Goal: Task Accomplishment & Management: Manage account settings

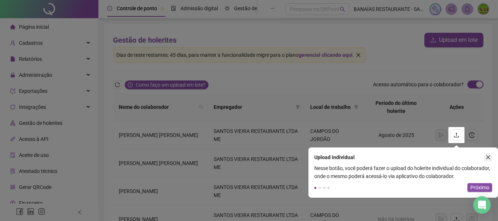
click at [490, 157] on icon "close" at bounding box center [487, 157] width 5 height 5
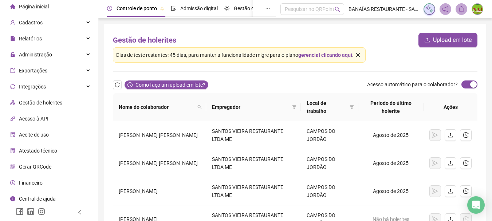
scroll to position [23, 0]
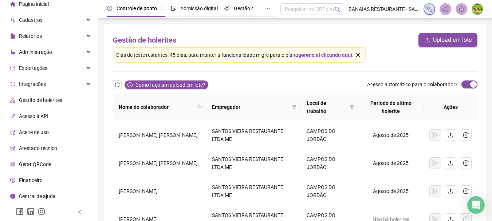
click at [47, 162] on span "Gerar QRCode" at bounding box center [35, 164] width 32 height 6
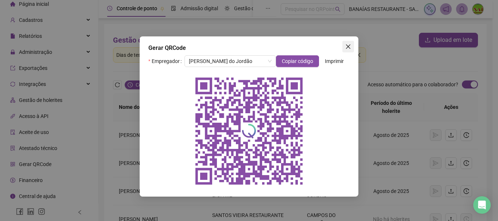
click at [349, 45] on icon "close" at bounding box center [348, 47] width 6 height 6
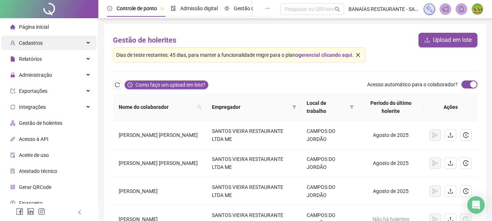
click at [74, 44] on div "Cadastros" at bounding box center [48, 43] width 95 height 15
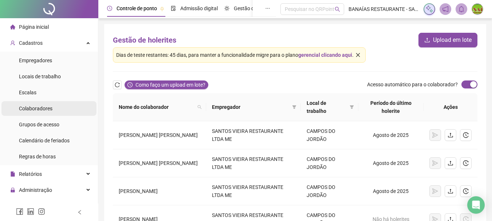
click at [50, 108] on span "Colaboradores" at bounding box center [36, 109] width 34 height 6
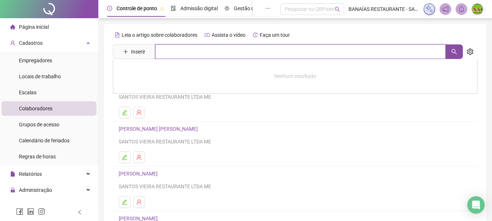
click at [180, 53] on input "text" at bounding box center [300, 51] width 291 height 15
click at [452, 50] on button "button" at bounding box center [454, 51] width 17 height 15
type input "*****"
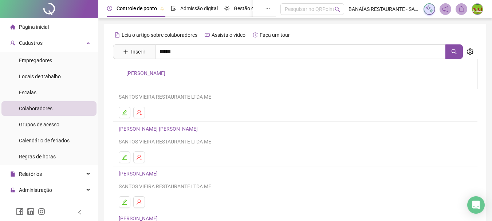
click at [165, 73] on link "[PERSON_NAME]" at bounding box center [145, 73] width 39 height 6
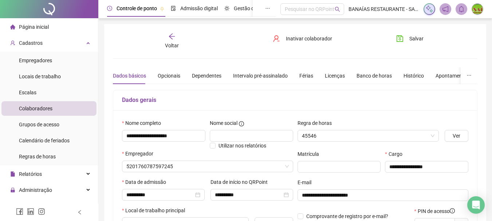
type input "******"
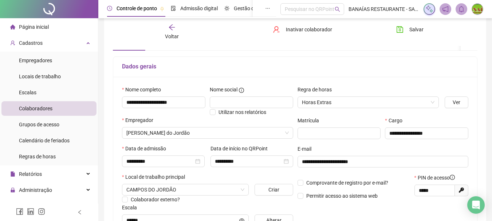
scroll to position [73, 0]
